Goal: Transaction & Acquisition: Download file/media

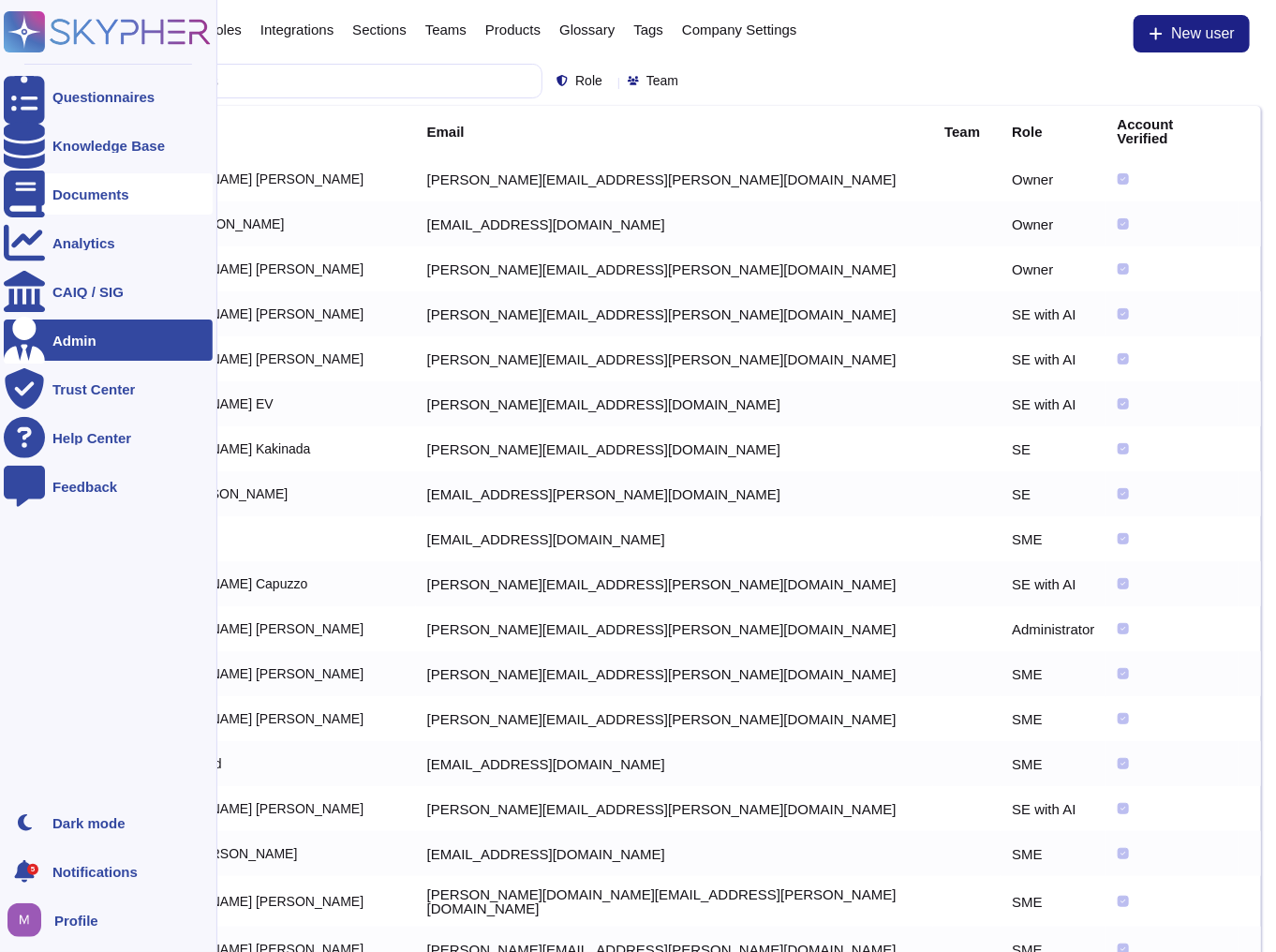
click at [81, 206] on div "Documents" at bounding box center [108, 194] width 209 height 41
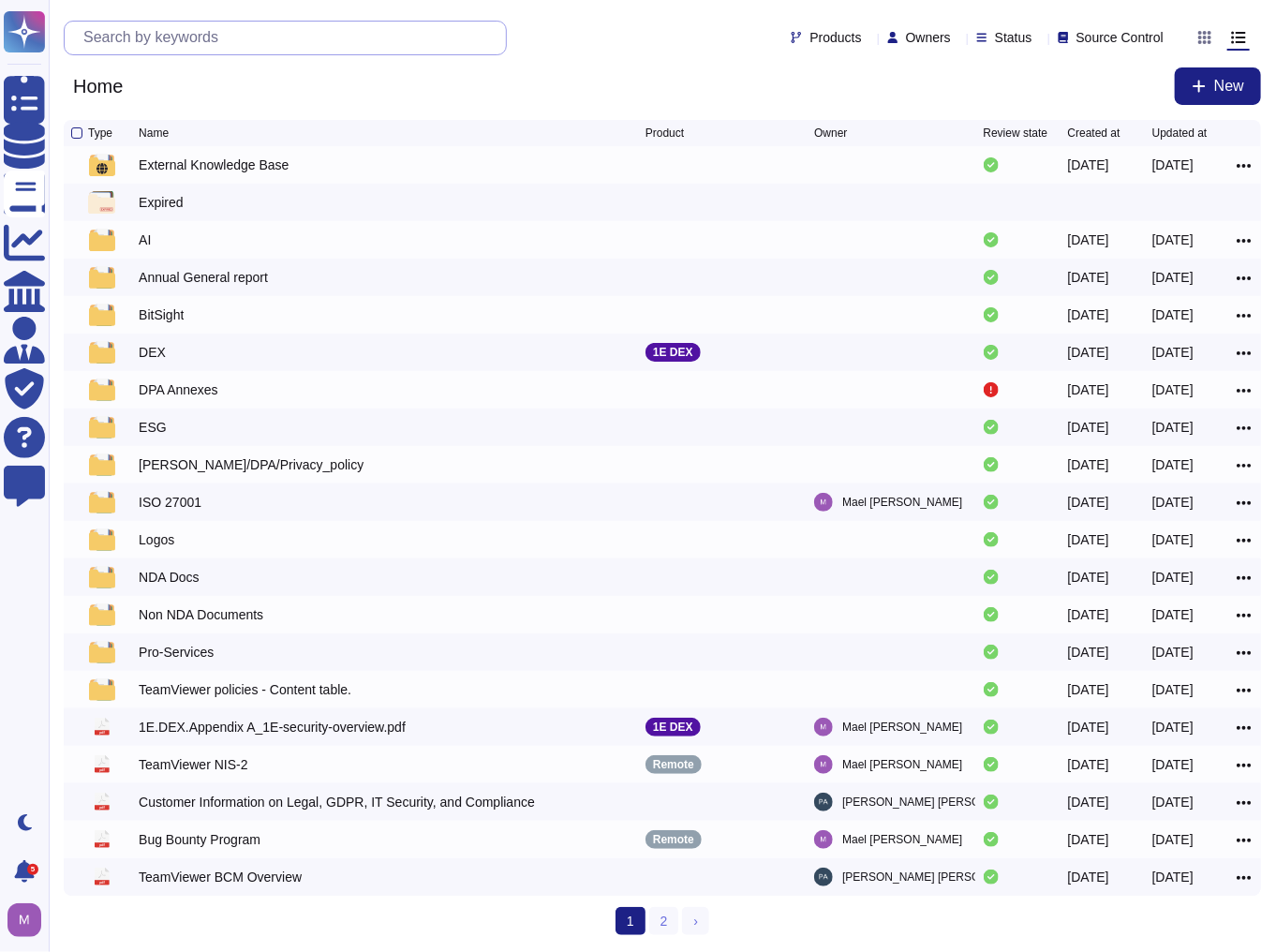
click at [281, 33] on input "text" at bounding box center [290, 37] width 432 height 33
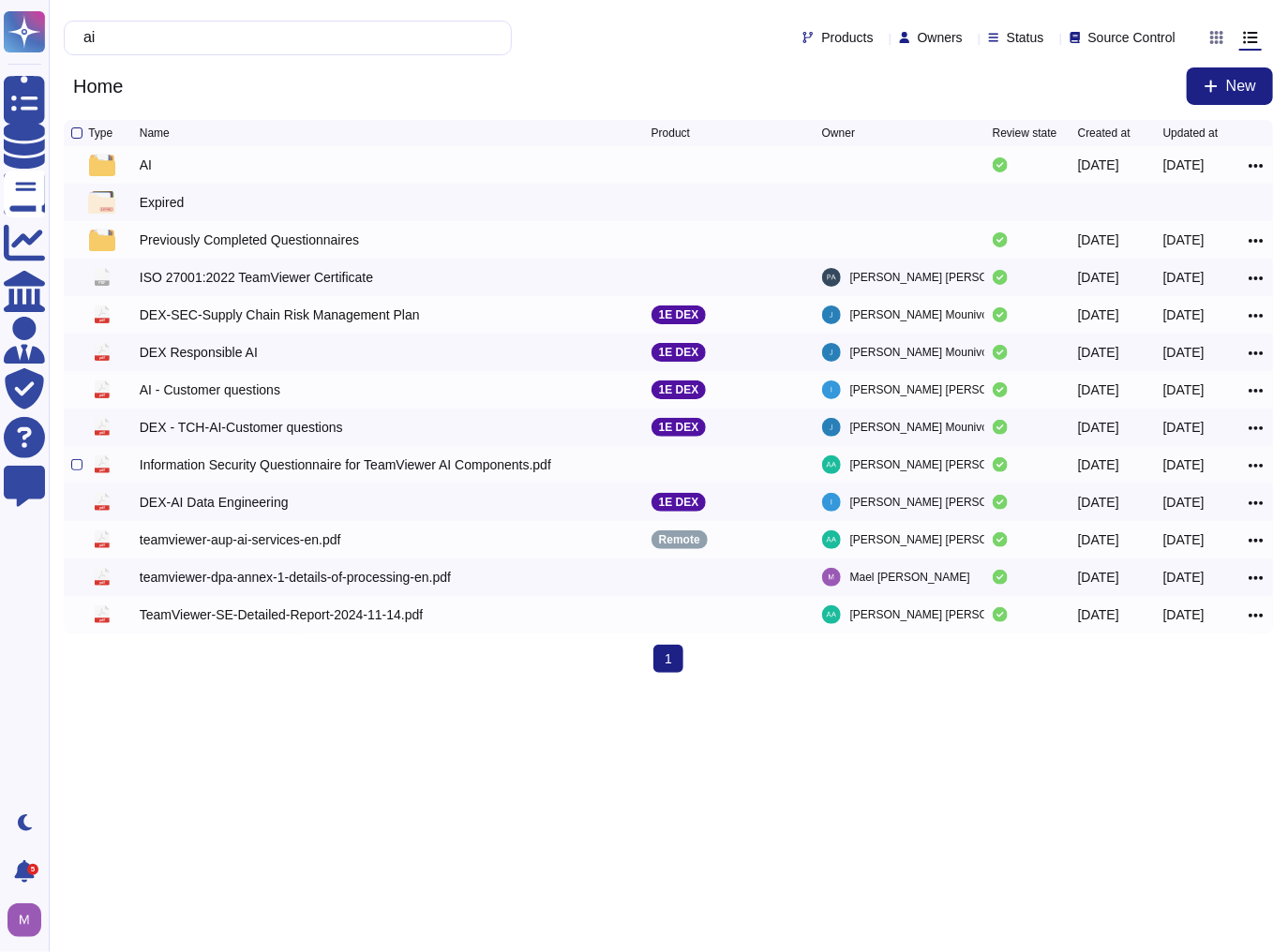
type input "ai"
click at [216, 474] on div "Information Security Questionnaire for TeamViewer AI Components.pdf" at bounding box center [345, 465] width 411 height 19
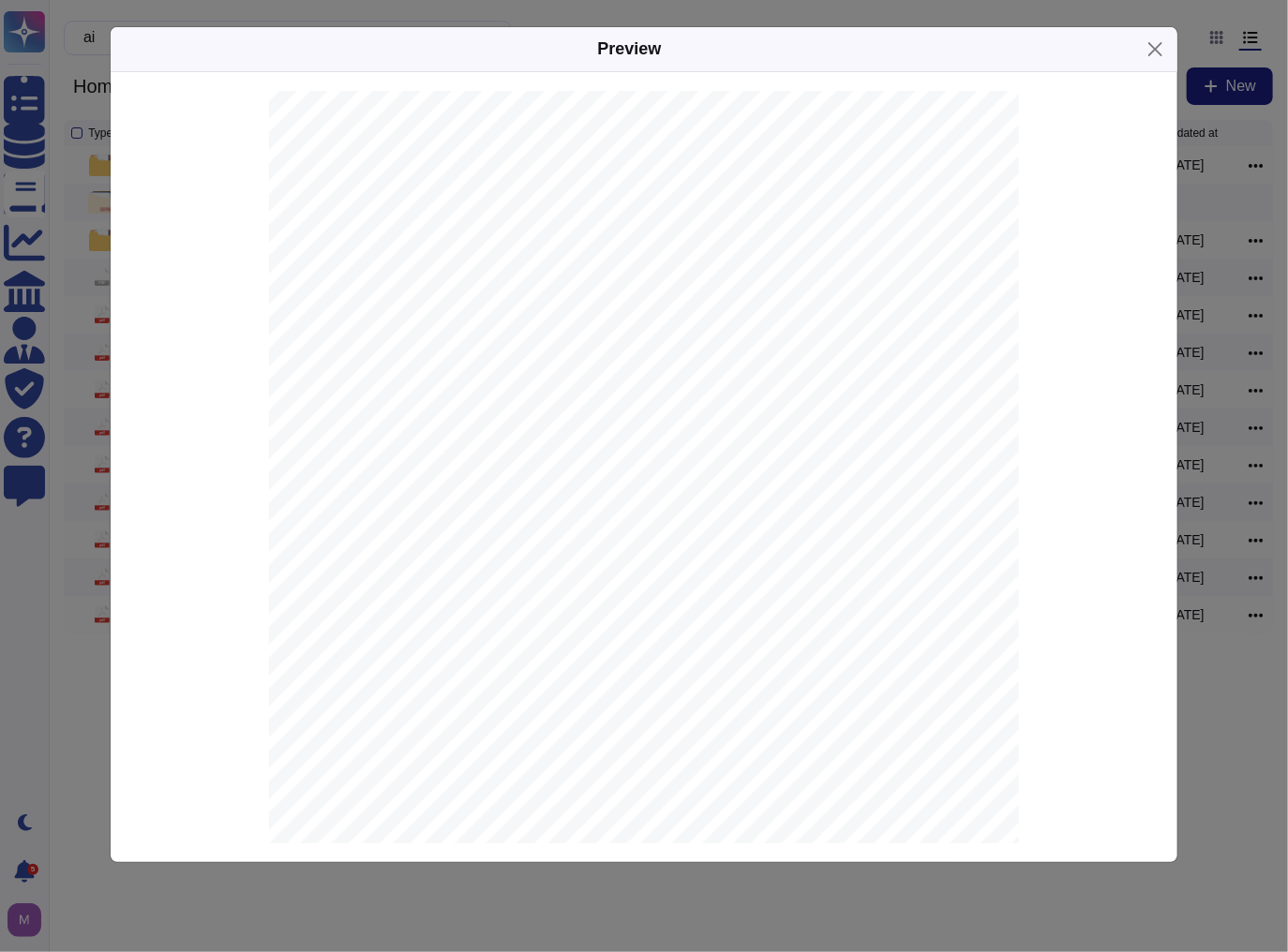
scroll to position [169, 0]
click at [1161, 34] on div "Preview" at bounding box center [644, 49] width 1066 height 45
click at [1155, 41] on button "Close" at bounding box center [1155, 49] width 29 height 29
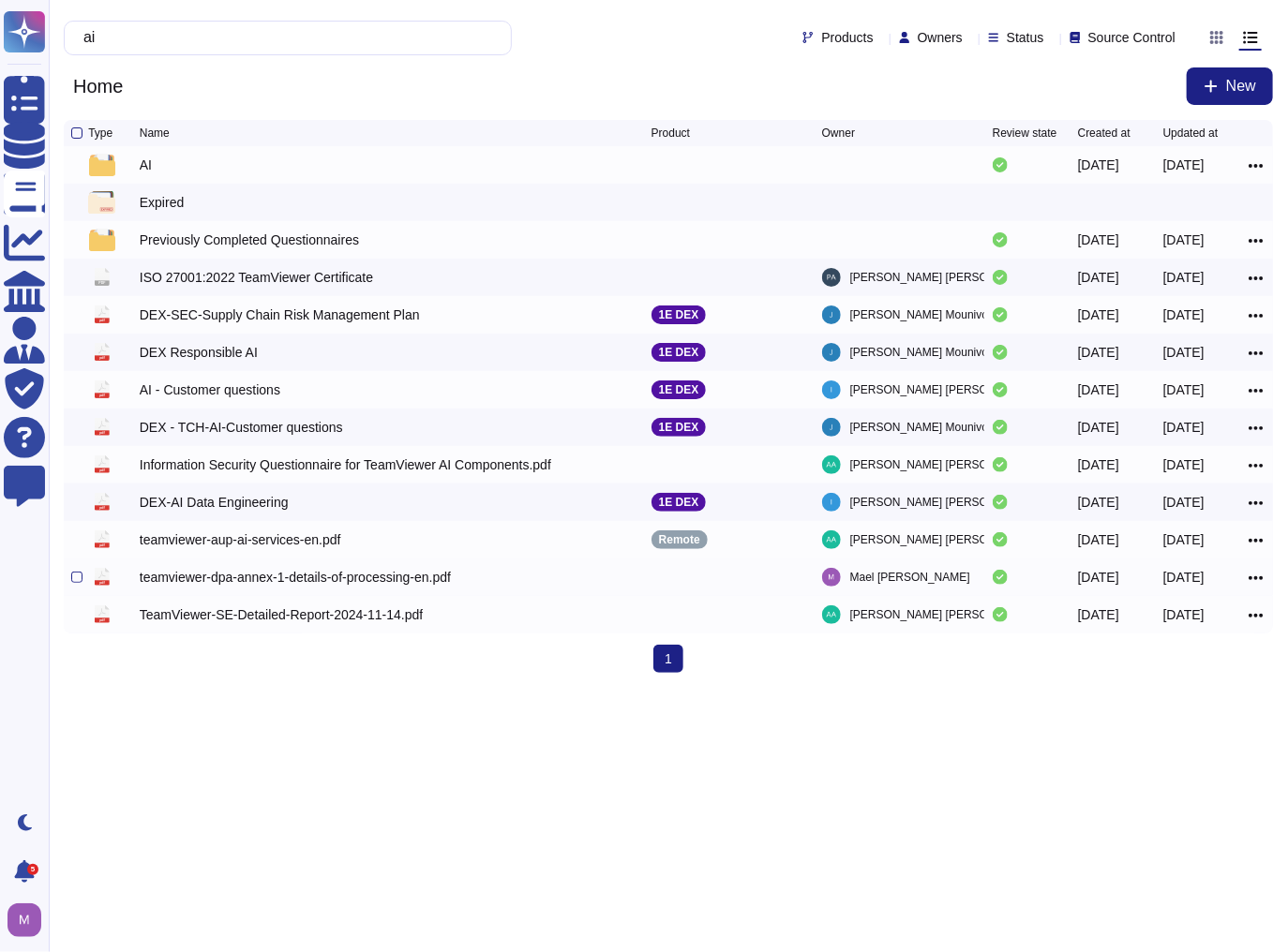
click at [221, 578] on div "teamviewer-dpa-annex-1-details-of-processing-en.pdf" at bounding box center [295, 577] width 311 height 19
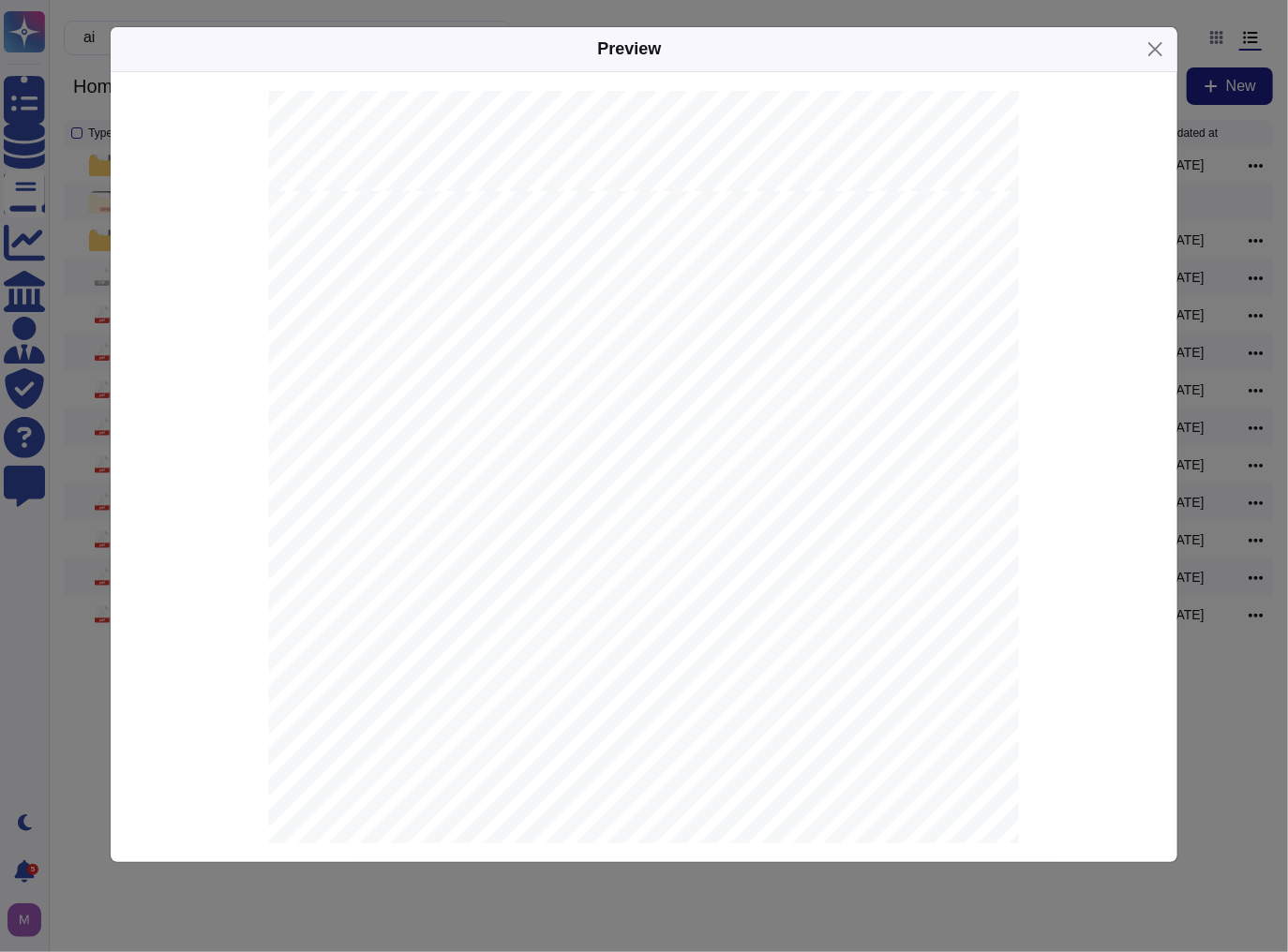
scroll to position [2324, 0]
click at [1148, 47] on button "Close" at bounding box center [1155, 49] width 29 height 29
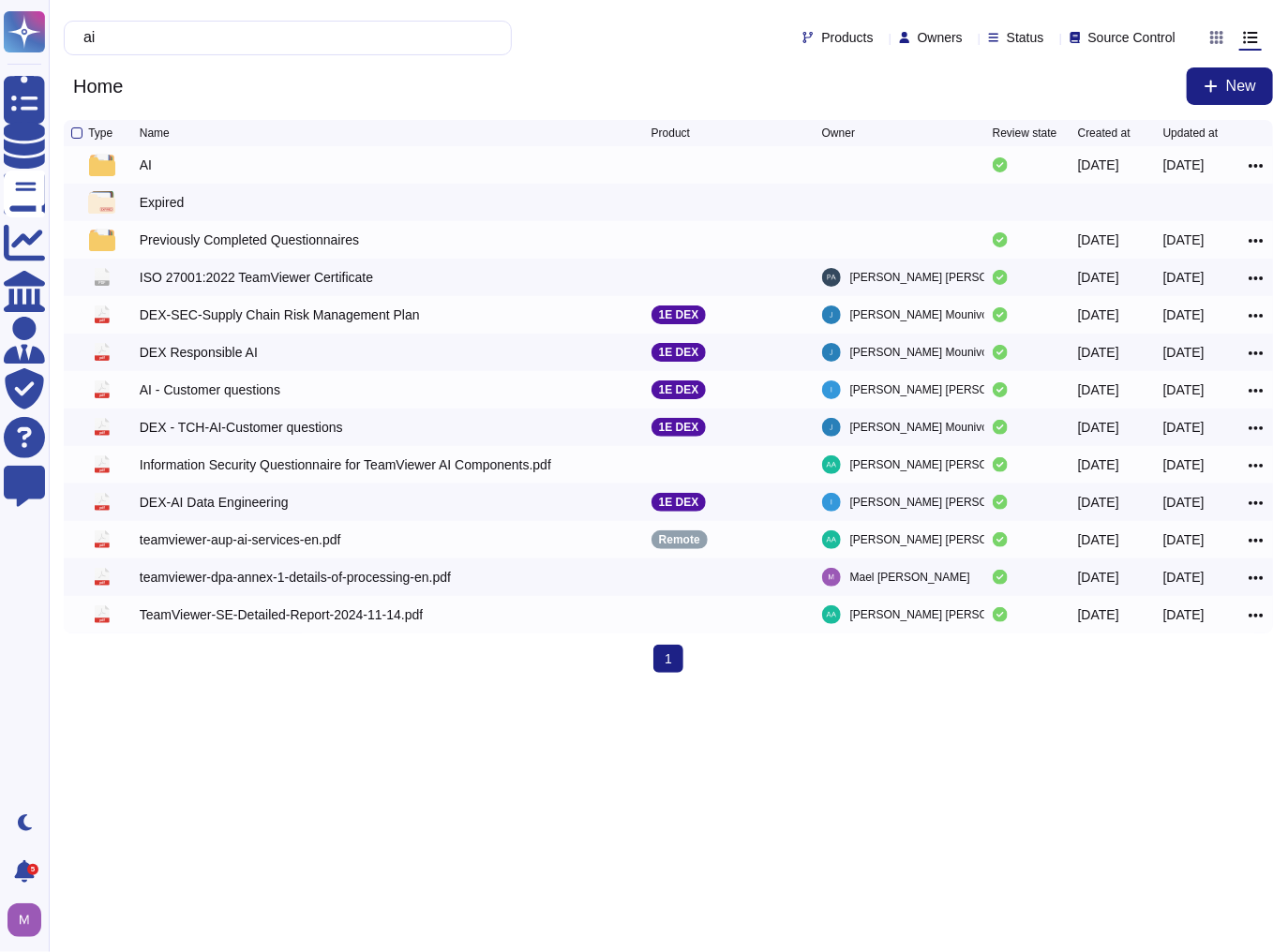
click at [373, 74] on div "Home New" at bounding box center [667, 85] width 1209 height 37
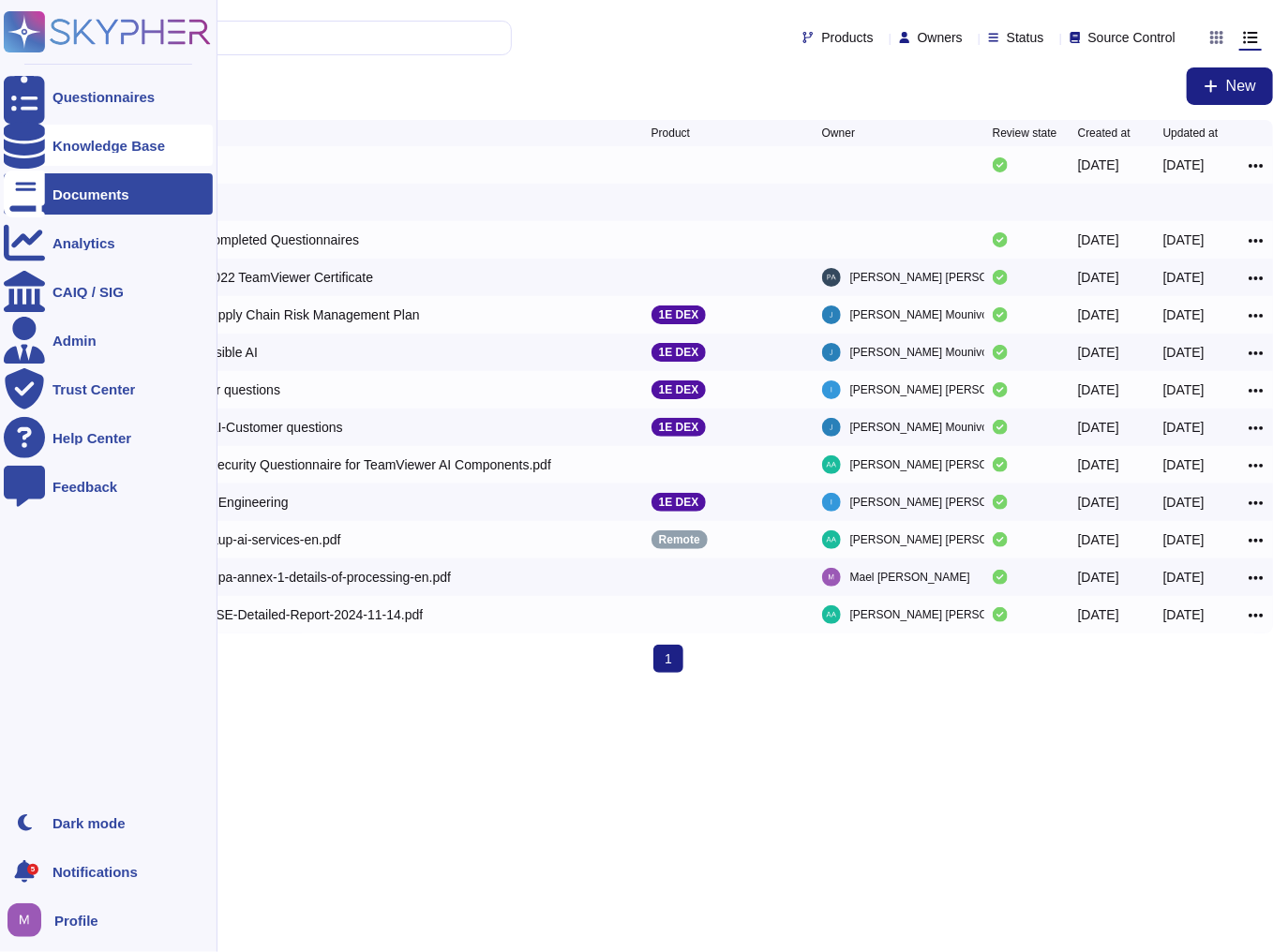
click at [35, 147] on div at bounding box center [24, 145] width 41 height 41
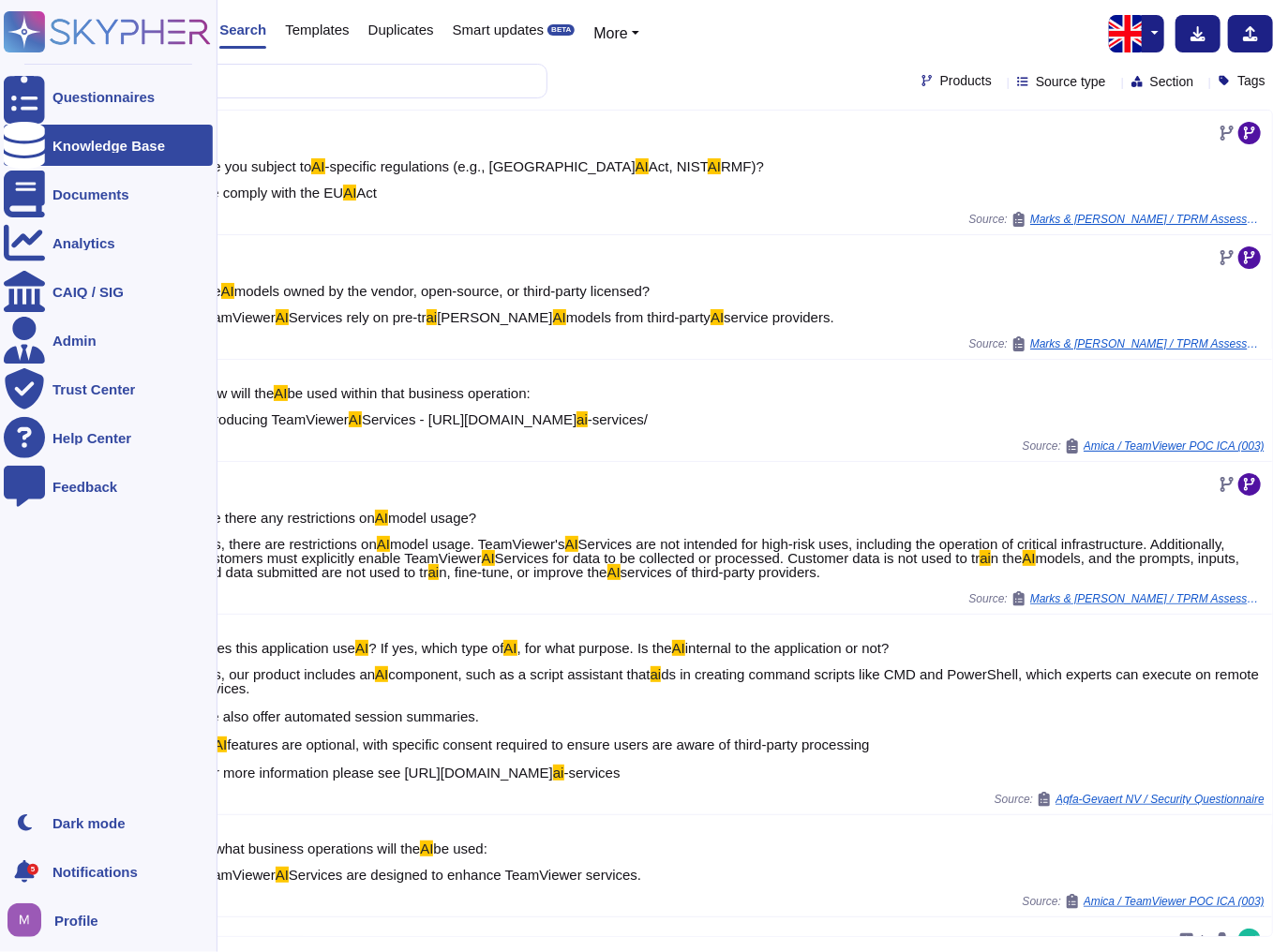
type input "AI"
click at [34, 188] on div at bounding box center [24, 194] width 41 height 41
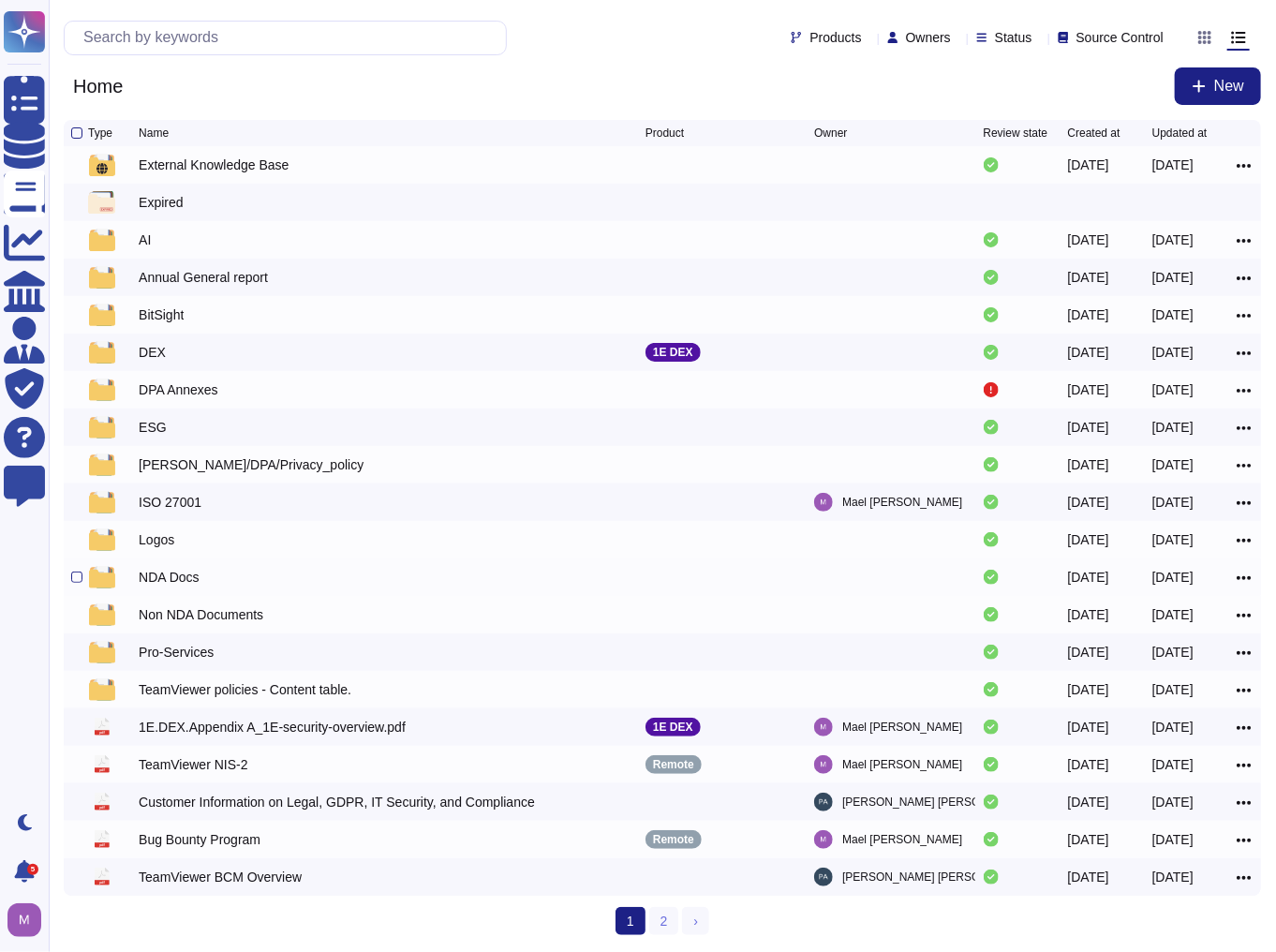
click at [165, 587] on div "NDA Docs" at bounding box center [170, 577] width 61 height 19
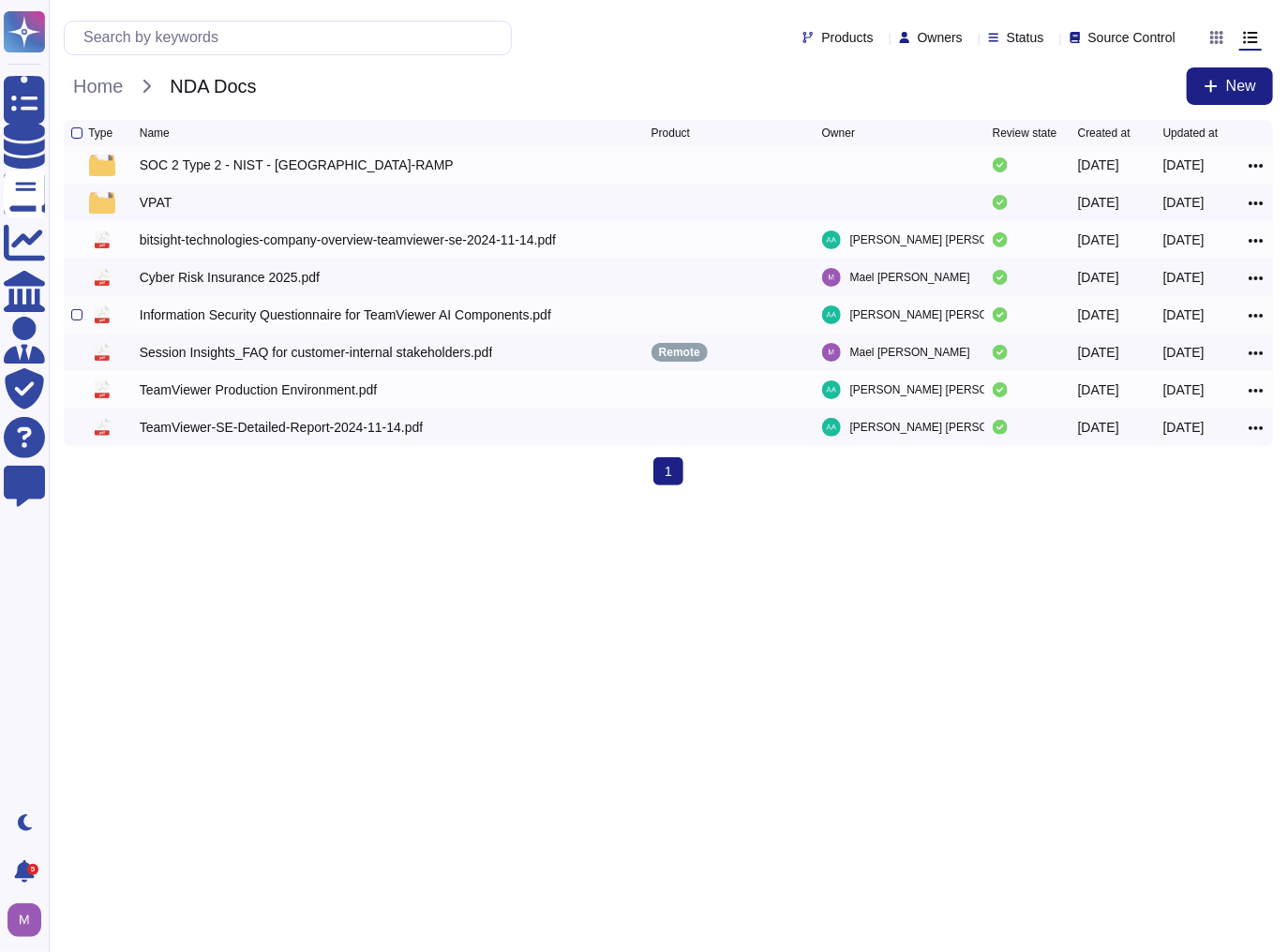
click at [206, 323] on div "Information Security Questionnaire for TeamViewer AI Components.pdf" at bounding box center [345, 315] width 411 height 19
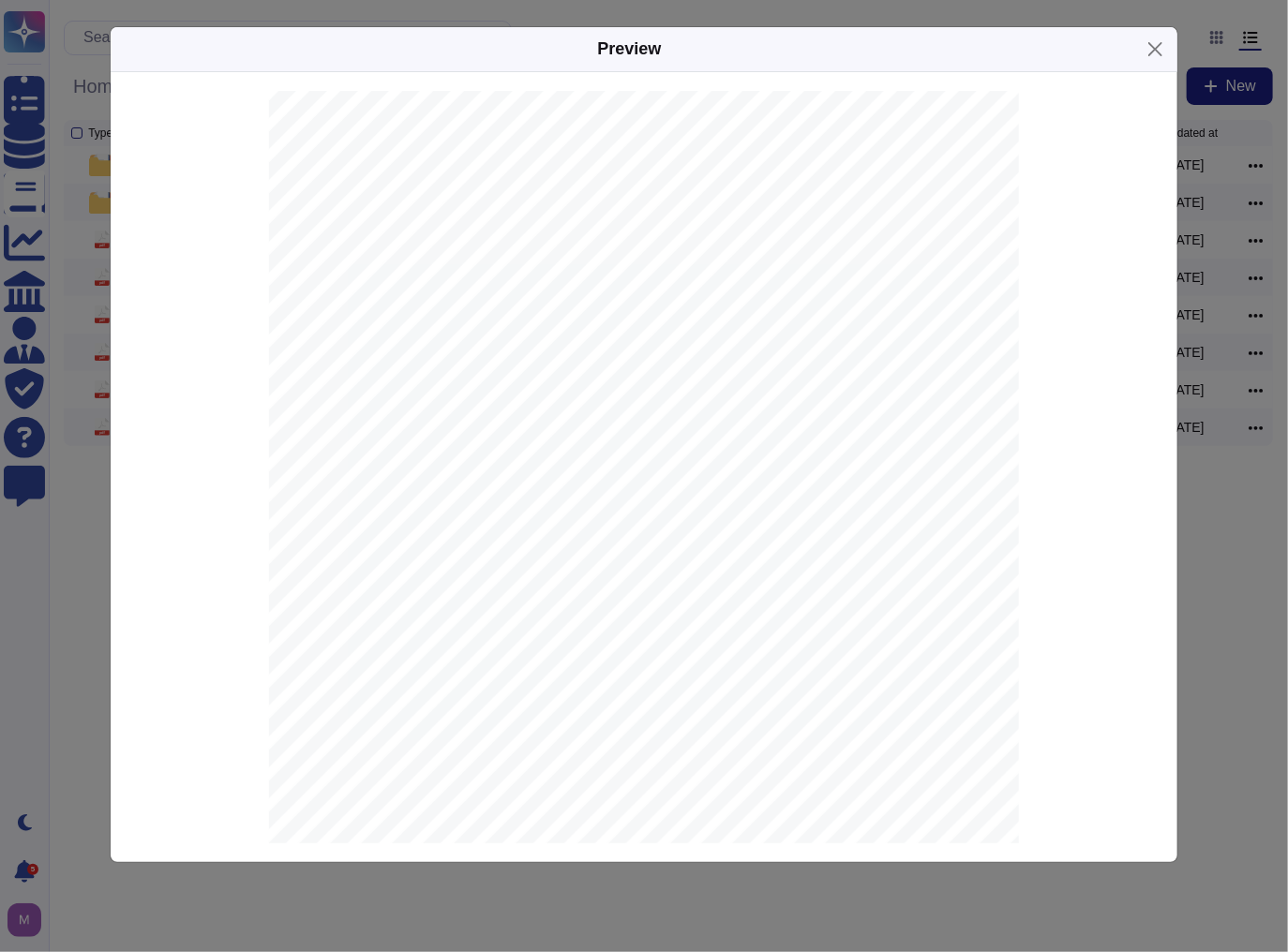
scroll to position [225, 0]
click at [592, 862] on div "Preview Information Security Questionnaire for TeamViewer AI Components 1. Does…" at bounding box center [644, 444] width 1068 height 837
click at [589, 877] on div "Preview Information Security Questionnaire for TeamViewer AI Components 1. Does…" at bounding box center [644, 476] width 1288 height 952
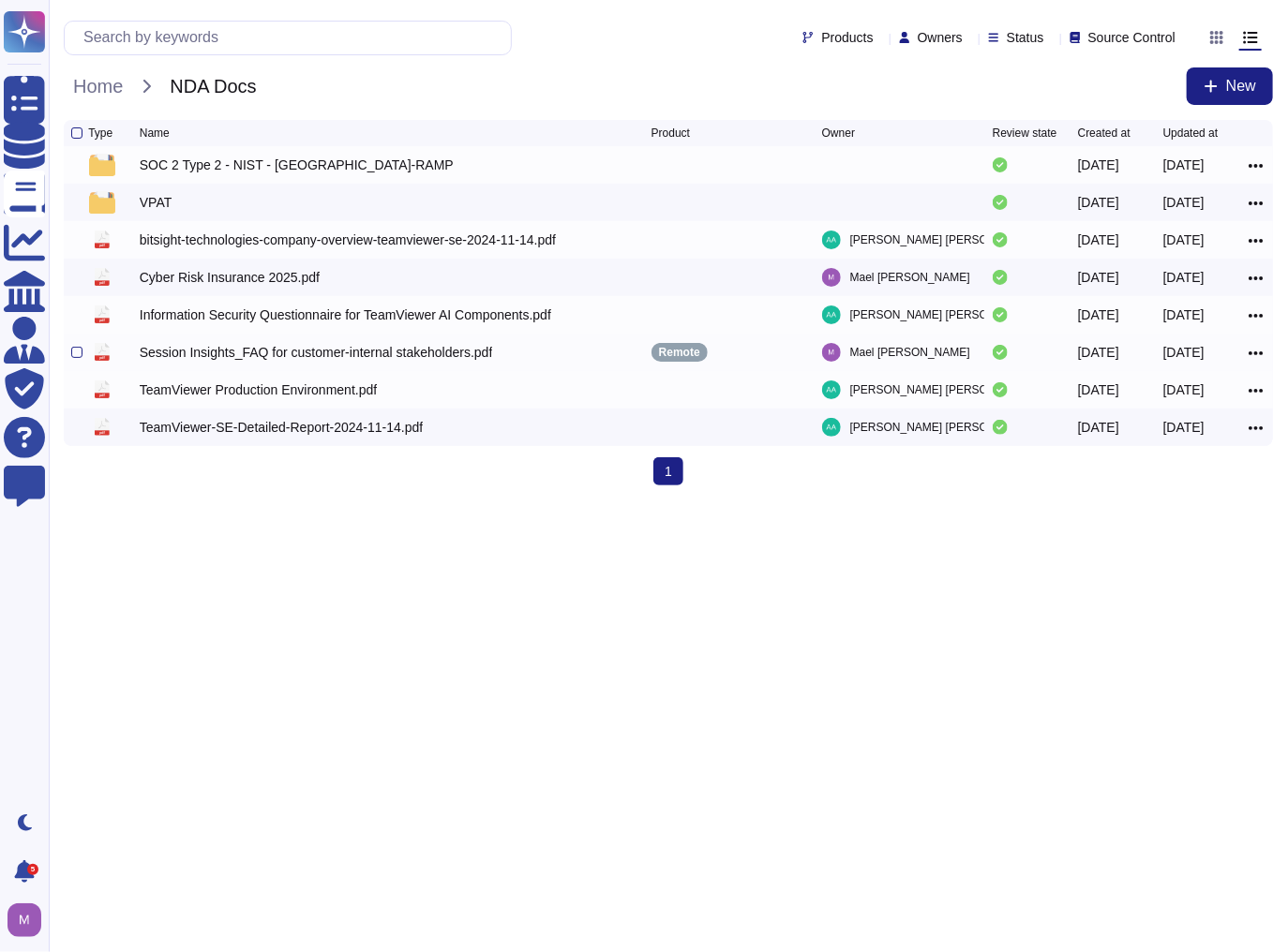
click at [236, 361] on div "Session Insights_FAQ for customer-internal stakeholders.pdf" at bounding box center [316, 353] width 353 height 19
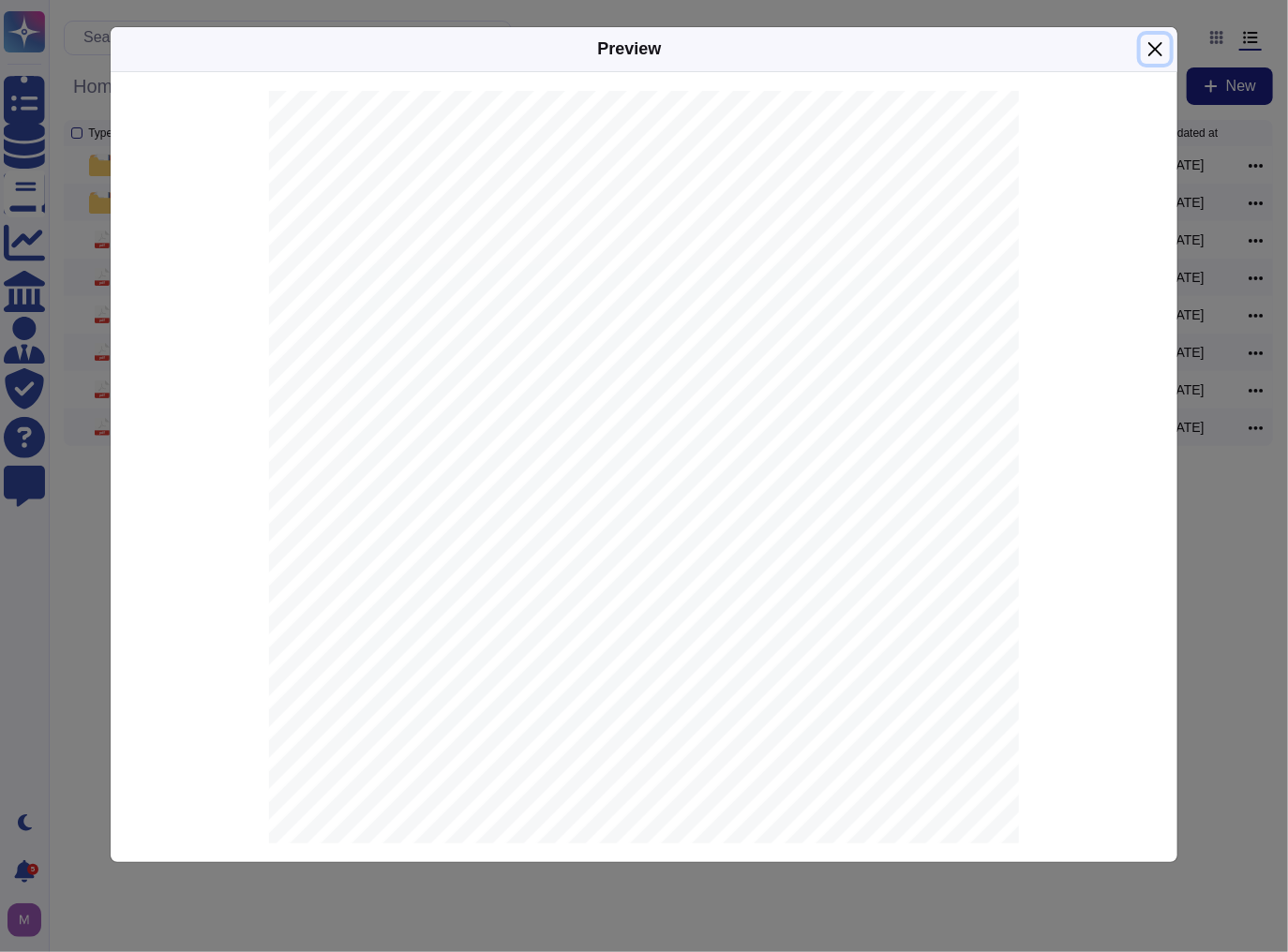
click at [1143, 50] on button "Close" at bounding box center [1155, 49] width 29 height 29
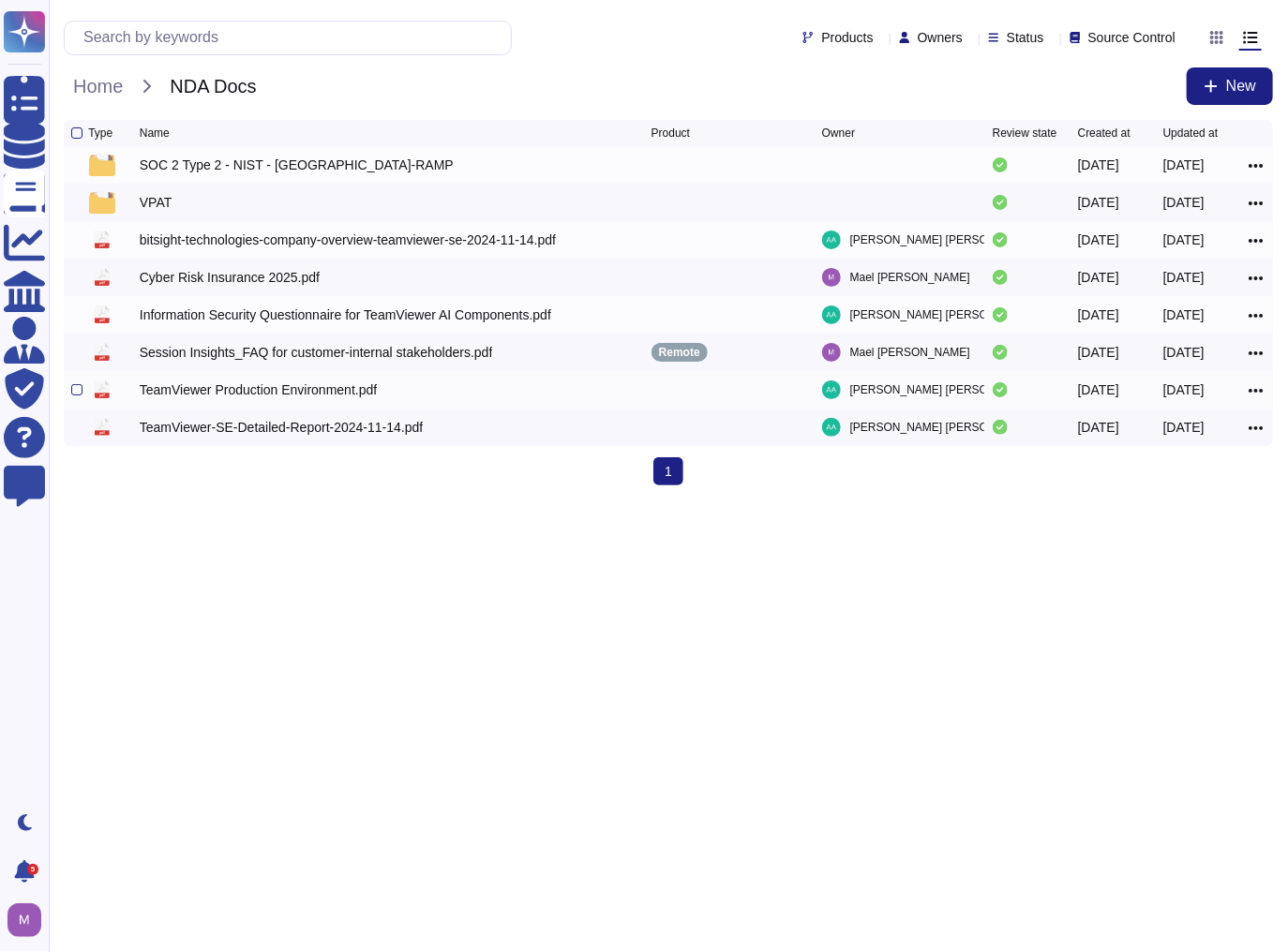
click at [1256, 393] on icon at bounding box center [1256, 391] width 15 height 17
click at [1181, 484] on link "Download" at bounding box center [1188, 474] width 148 height 26
